Goal: Information Seeking & Learning: Learn about a topic

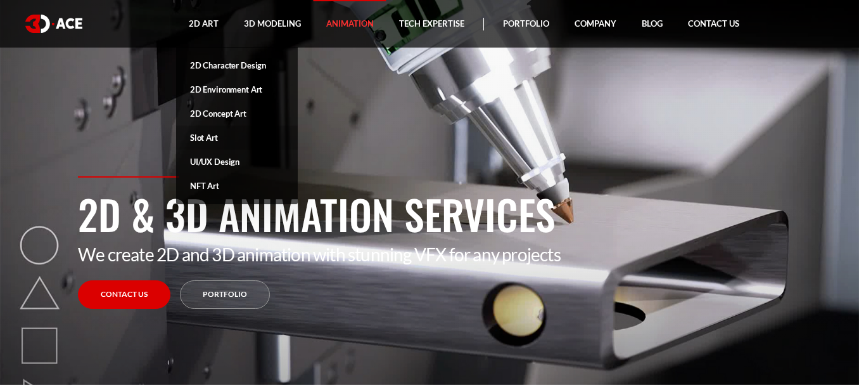
click at [208, 141] on link "Slot Art" at bounding box center [237, 137] width 122 height 24
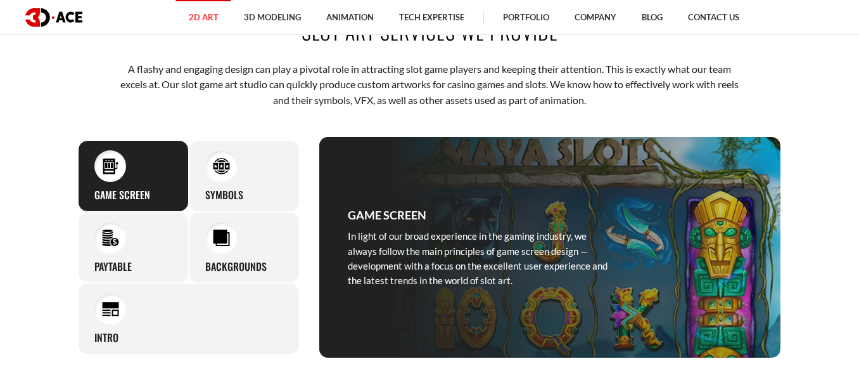
scroll to position [507, 0]
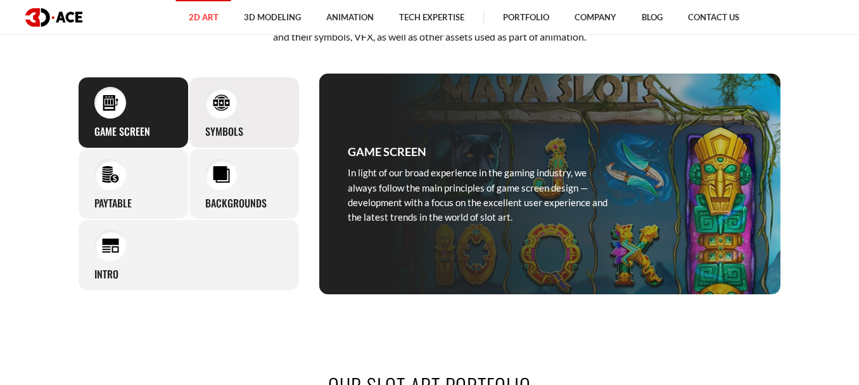
click at [251, 125] on div "Symbols The most original, vivid, and detailed symbols by our design will make …" at bounding box center [244, 113] width 111 height 72
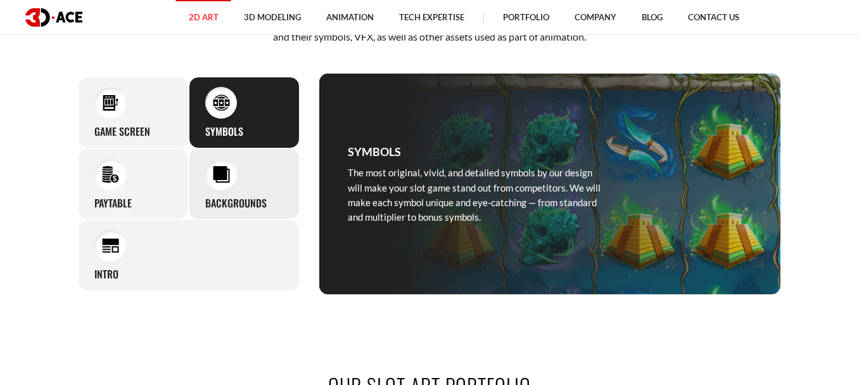
click at [243, 186] on div "Backgrounds The most talented and skillful 3D-Ace artists design backgrounds of…" at bounding box center [244, 184] width 111 height 72
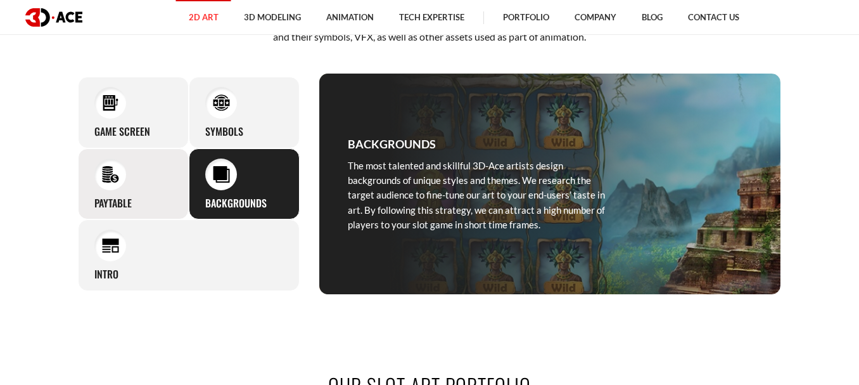
click at [132, 180] on div "Paytable Our game artists visualize the complete game information on a single d…" at bounding box center [133, 184] width 111 height 72
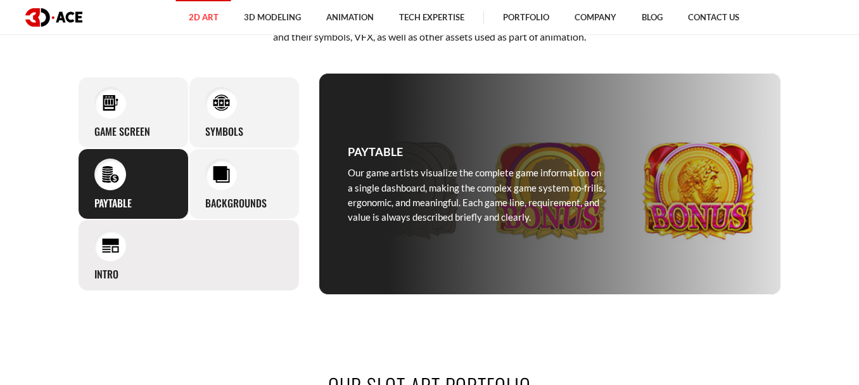
click at [129, 248] on div "Intro Impressive introduction videos of our creation comprise a mixture of the …" at bounding box center [189, 255] width 222 height 72
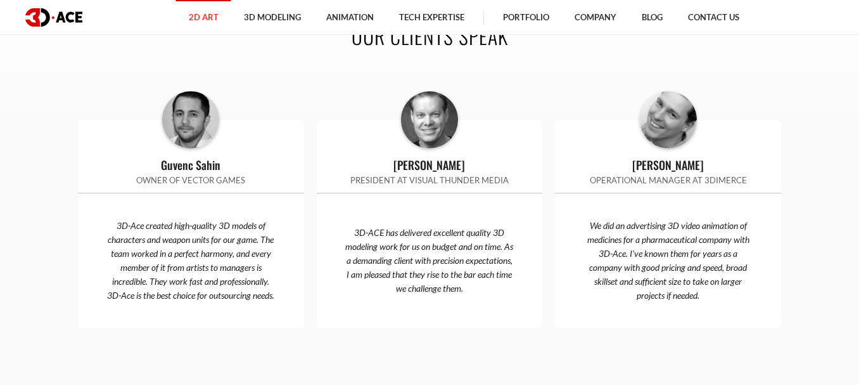
scroll to position [3104, 0]
